Goal: Complete application form: Complete application form

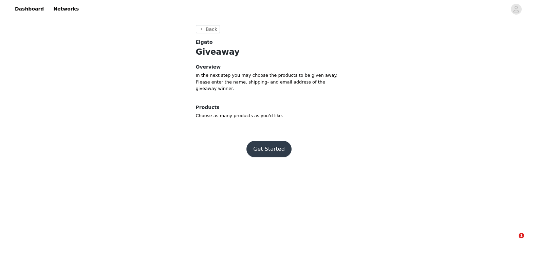
click at [270, 148] on button "Get Started" at bounding box center [268, 149] width 45 height 16
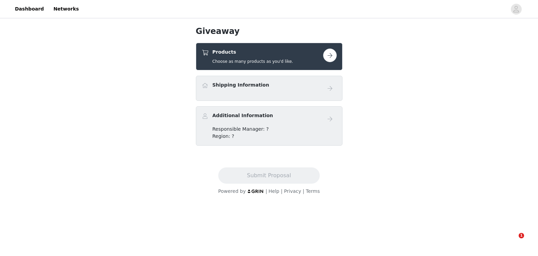
click at [270, 90] on div "Shipping Information" at bounding box center [261, 86] width 121 height 10
click at [271, 43] on div "Products Choose as many products as you'd like." at bounding box center [269, 56] width 147 height 27
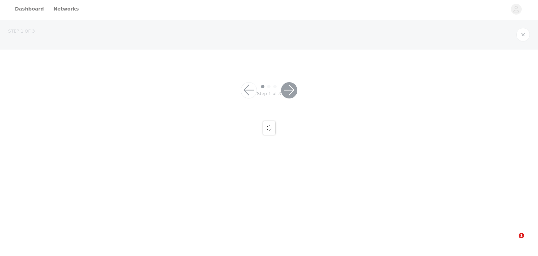
click at [269, 53] on div at bounding box center [269, 128] width 538 height 256
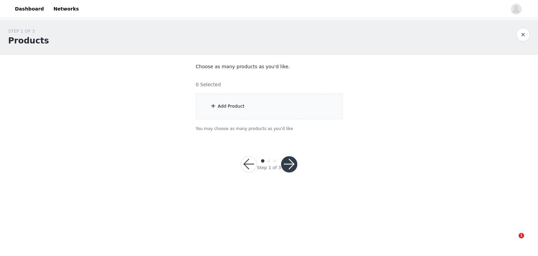
click at [259, 107] on div "Add Product" at bounding box center [269, 106] width 147 height 25
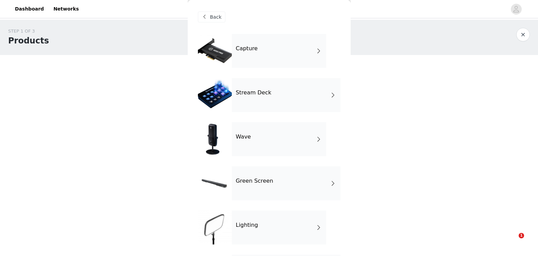
click at [272, 141] on div "Wave" at bounding box center [279, 139] width 94 height 34
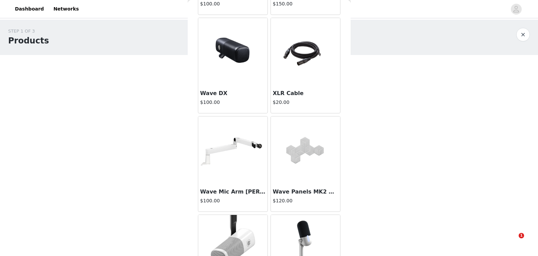
scroll to position [667, 0]
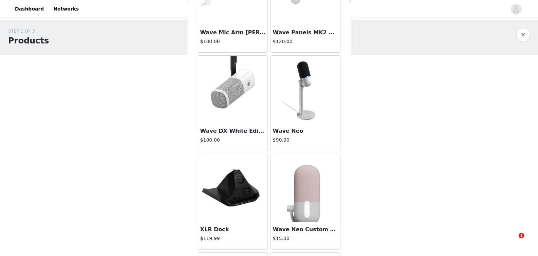
click at [294, 122] on img at bounding box center [305, 90] width 68 height 68
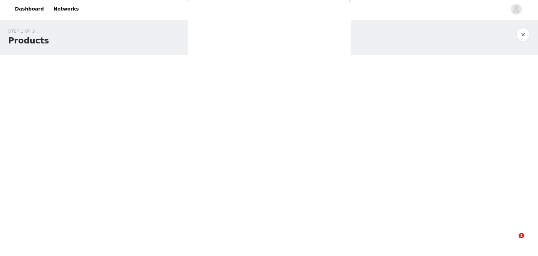
scroll to position [0, 0]
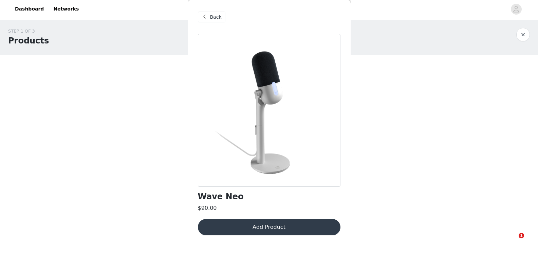
click at [271, 232] on button "Add Product" at bounding box center [269, 227] width 142 height 16
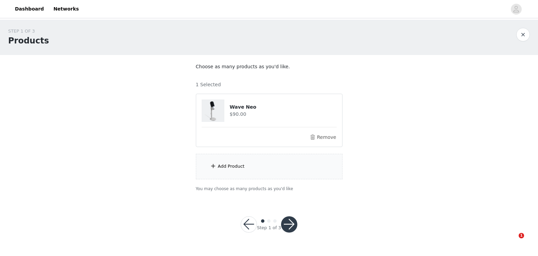
click at [289, 230] on button "button" at bounding box center [289, 224] width 16 height 16
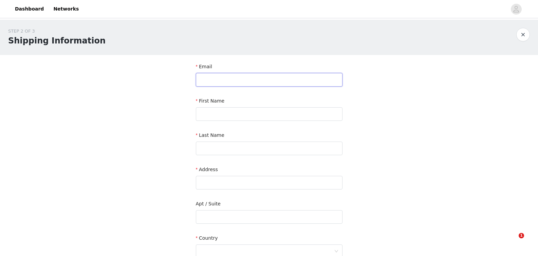
click at [247, 80] on input "text" at bounding box center [269, 80] width 147 height 14
paste input "Auf dem [PERSON_NAME] 15a"
type input "Auf dem [PERSON_NAME] 15a"
click at [243, 184] on input "text" at bounding box center [269, 183] width 147 height 14
paste input "Auf dem [PERSON_NAME] 15a"
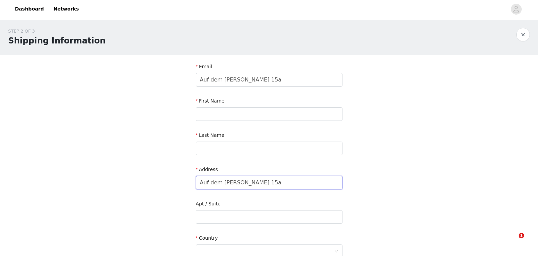
type input "Auf dem [PERSON_NAME] 15a"
click at [208, 79] on input "Auf dem [PERSON_NAME] 15a" at bounding box center [269, 80] width 147 height 14
paste input "Kllar"
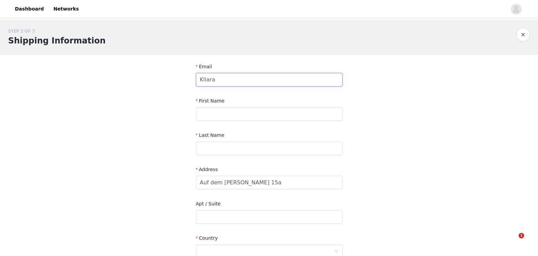
type input "Kllara"
paste input "Nikollbibaj"
type input "Nikollbibaj"
click at [211, 79] on input "Kllara" at bounding box center [269, 80] width 147 height 14
click at [215, 112] on input "Nikollbibaj" at bounding box center [269, 114] width 147 height 14
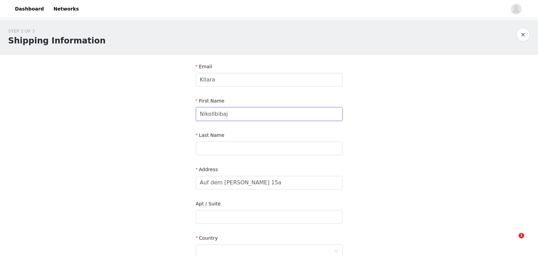
click at [215, 112] on input "Nikollbibaj" at bounding box center [269, 114] width 147 height 14
paste input "Nikollbibaj"
type input "Nikollbibaj"
click at [209, 76] on input "Kllara" at bounding box center [269, 80] width 147 height 14
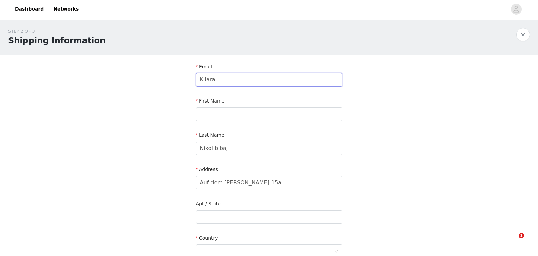
click at [209, 76] on input "Kllara" at bounding box center [269, 80] width 147 height 14
click at [209, 113] on input "text" at bounding box center [269, 114] width 147 height 14
paste input "Kllara"
type input "Kllara"
click at [211, 74] on input "text" at bounding box center [269, 80] width 147 height 14
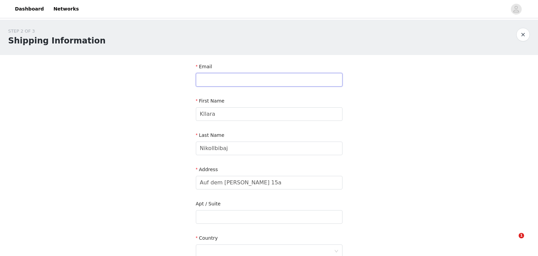
paste input "[EMAIL_ADDRESS][DOMAIN_NAME]"
type input "[EMAIL_ADDRESS][DOMAIN_NAME]"
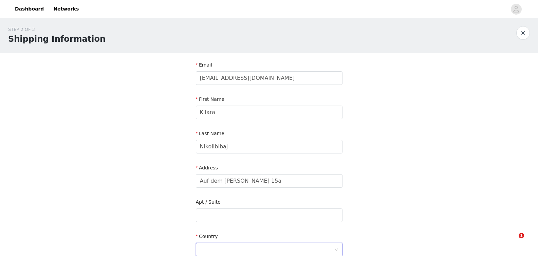
scroll to position [157, 0]
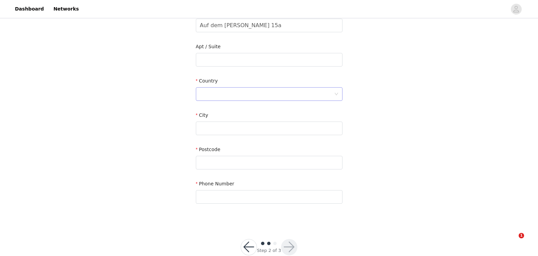
click at [215, 93] on div at bounding box center [267, 94] width 134 height 13
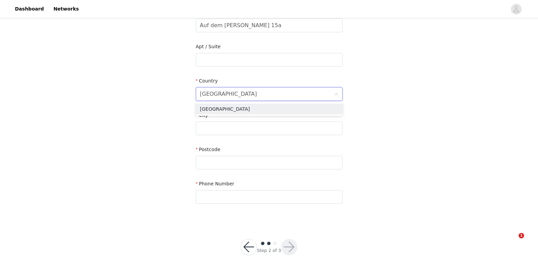
type input "[GEOGRAPHIC_DATA]"
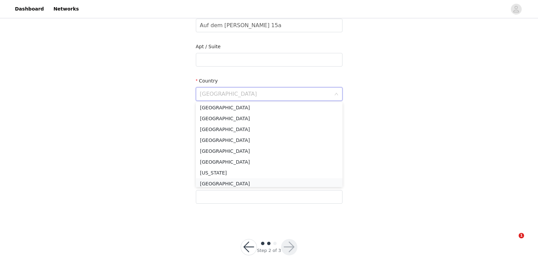
scroll to position [861, 0]
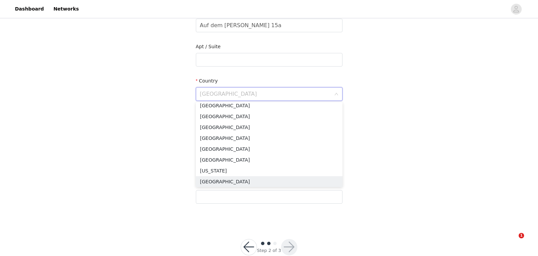
click at [223, 182] on li "[GEOGRAPHIC_DATA]" at bounding box center [269, 181] width 147 height 11
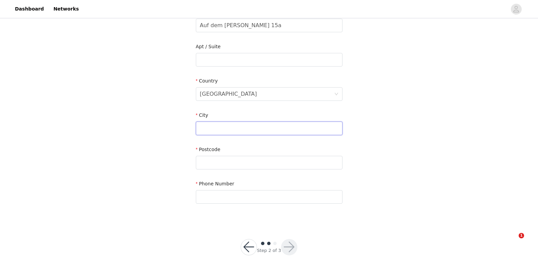
click at [260, 128] on input "text" at bounding box center [269, 128] width 147 height 14
paste input "[PERSON_NAME]"
type input "[PERSON_NAME]"
click at [206, 160] on input "text" at bounding box center [269, 163] width 147 height 14
paste input "88131"
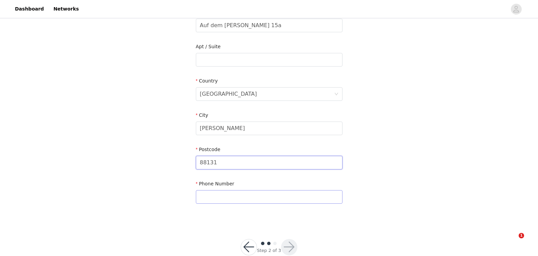
type input "88131"
click at [235, 190] on input "text" at bounding box center [269, 197] width 147 height 14
paste input "[PHONE_NUMBER]"
type input "[PHONE_NUMBER]"
click at [294, 240] on div at bounding box center [289, 247] width 16 height 16
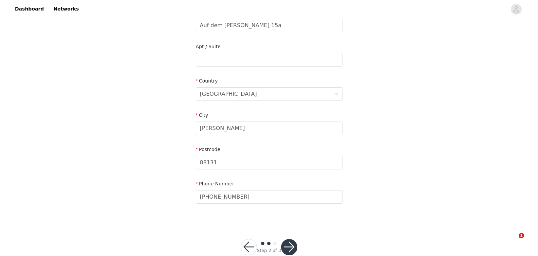
click at [293, 242] on button "button" at bounding box center [289, 247] width 16 height 16
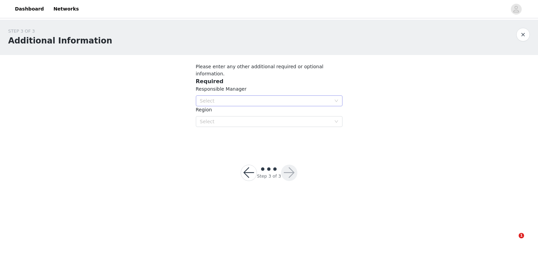
click at [244, 97] on div "Select" at bounding box center [265, 100] width 131 height 7
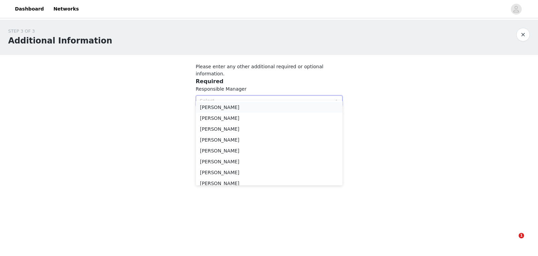
click at [242, 112] on li "[PERSON_NAME]" at bounding box center [269, 107] width 147 height 11
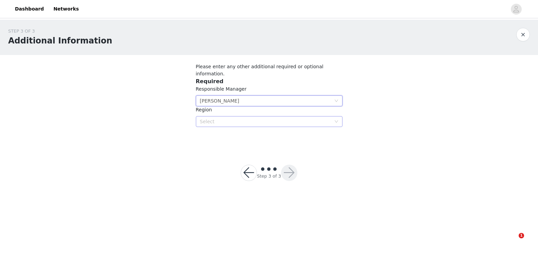
click at [243, 118] on div "Select" at bounding box center [265, 121] width 131 height 7
click at [251, 146] on li "DE" at bounding box center [269, 151] width 147 height 11
click at [297, 164] on div "Step 3 of 3" at bounding box center [268, 172] width 73 height 33
click at [295, 164] on button "button" at bounding box center [289, 172] width 16 height 16
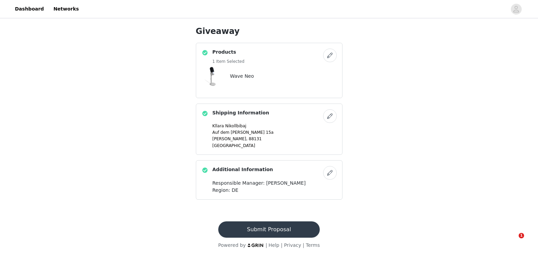
click at [284, 231] on button "Submit Proposal" at bounding box center [268, 229] width 101 height 16
